Goal: Obtain resource: Obtain resource

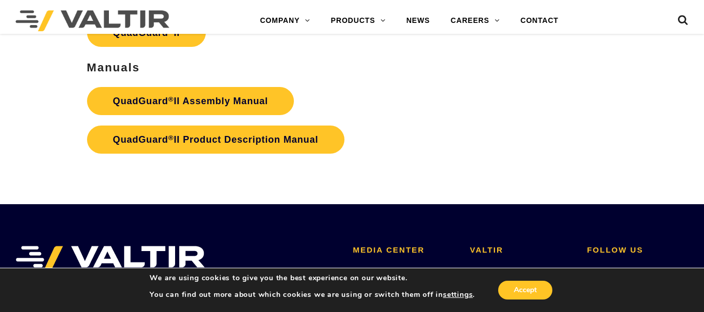
scroll to position [2269, 0]
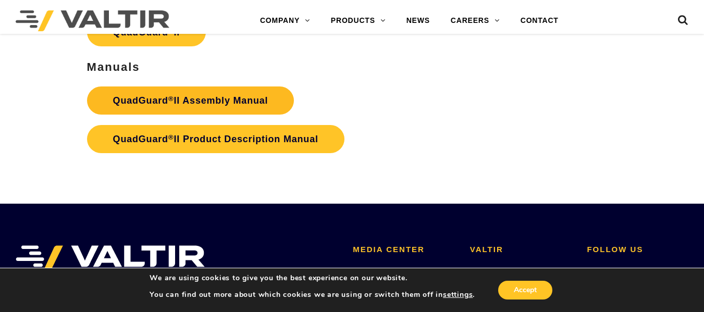
click at [201, 99] on strong "QuadGuard ® II Assembly Manual" at bounding box center [190, 100] width 155 height 10
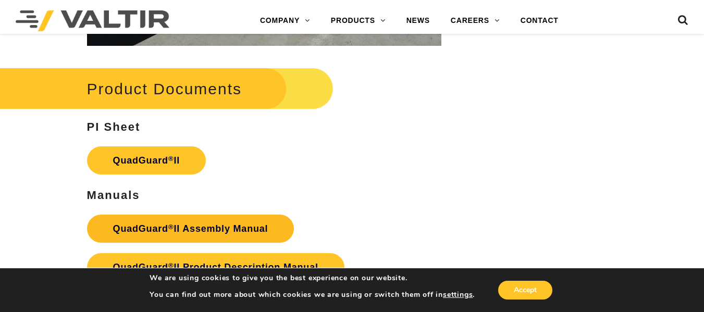
scroll to position [2139, 0]
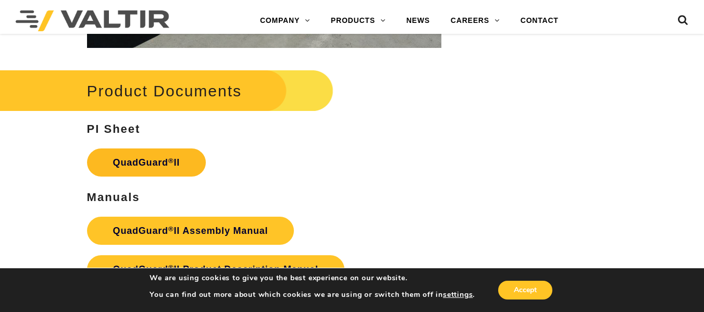
click at [154, 164] on link "QuadGuard ® II" at bounding box center [146, 162] width 119 height 28
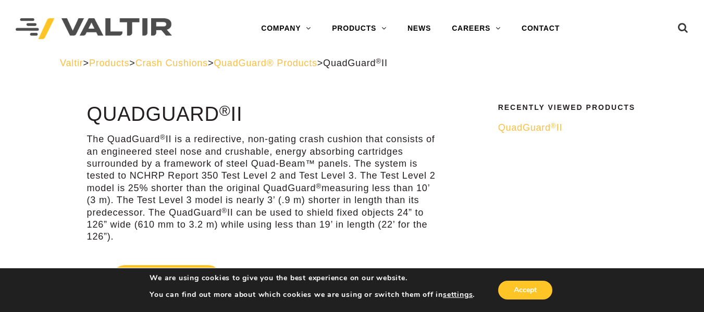
click at [302, 65] on span "QuadGuard® Products" at bounding box center [266, 63] width 104 height 10
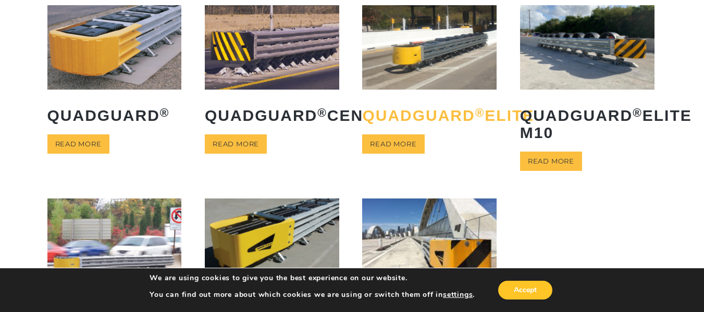
scroll to position [90, 0]
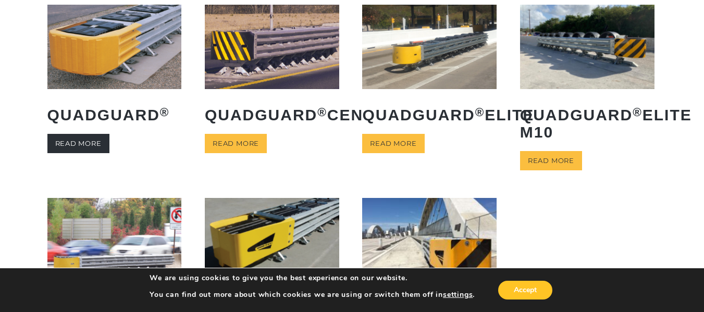
click at [85, 137] on link "Read more" at bounding box center [78, 143] width 62 height 19
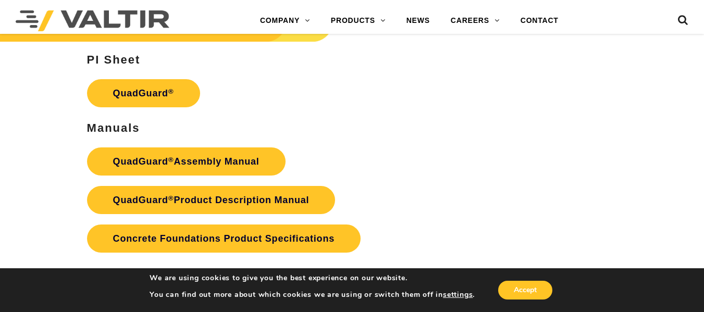
scroll to position [1982, 0]
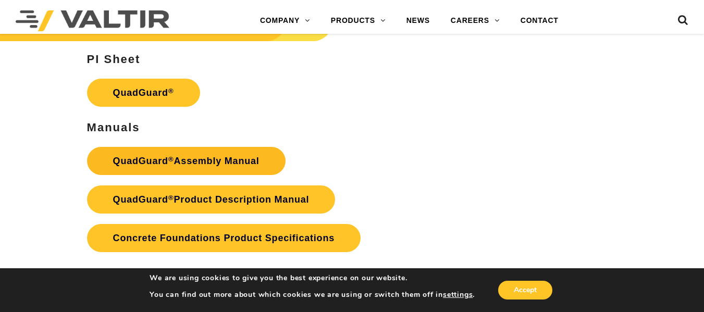
click at [200, 160] on link "QuadGuard ® Assembly Manual" at bounding box center [186, 161] width 198 height 28
